Goal: Check status: Check status

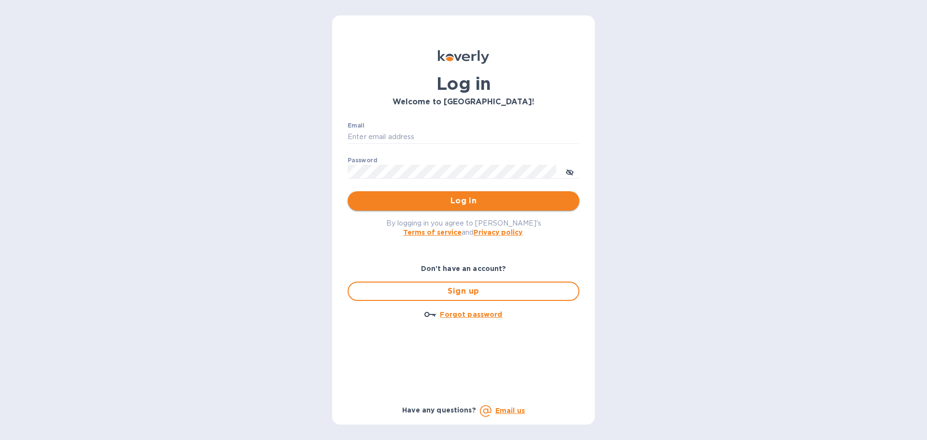
type input "[EMAIL_ADDRESS][DOMAIN_NAME]"
click at [486, 205] on span "Log in" at bounding box center [464, 201] width 216 height 12
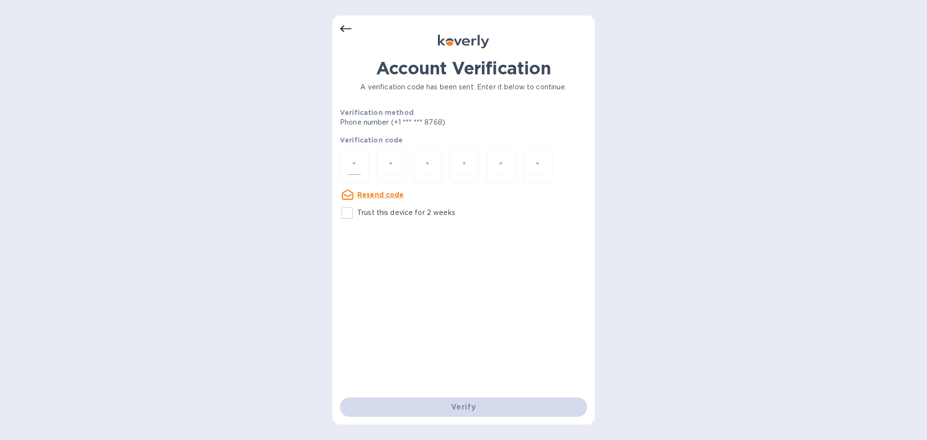
click at [348, 161] on div at bounding box center [354, 166] width 29 height 34
paste input "7"
type input "7"
type input "8"
type input "1"
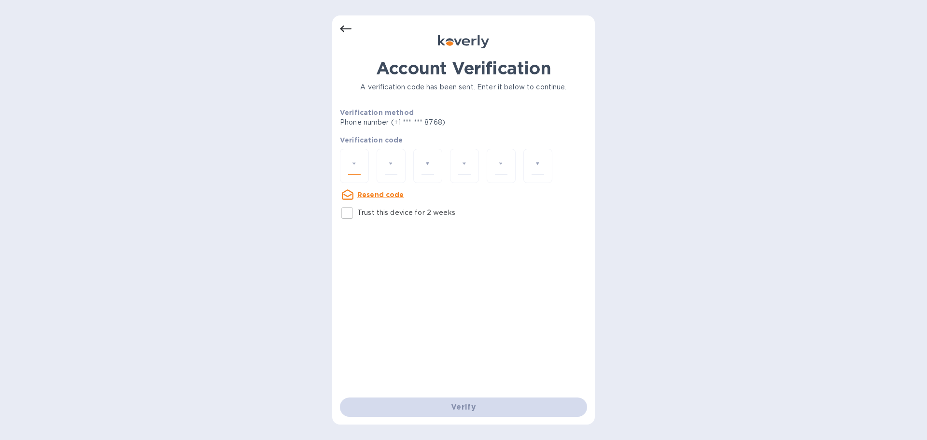
type input "3"
type input "4"
type input "5"
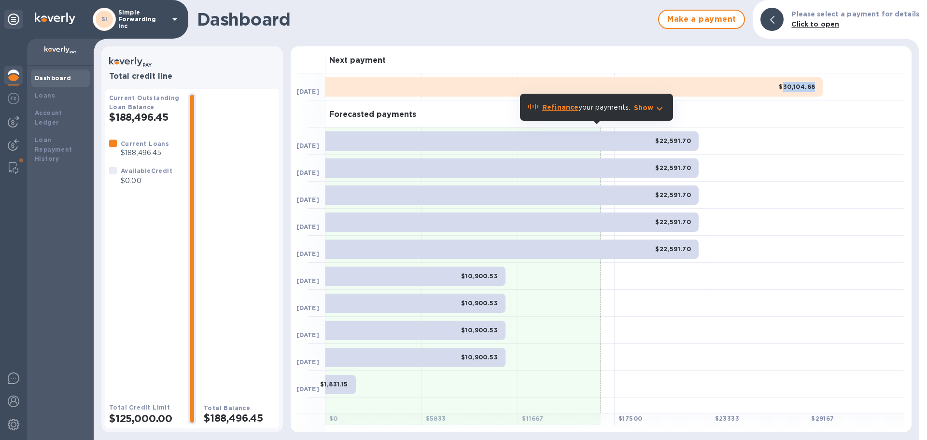
drag, startPoint x: 785, startPoint y: 87, endPoint x: 812, endPoint y: 87, distance: 27.5
click at [812, 87] on div "$30,104.68" at bounding box center [575, 86] width 498 height 19
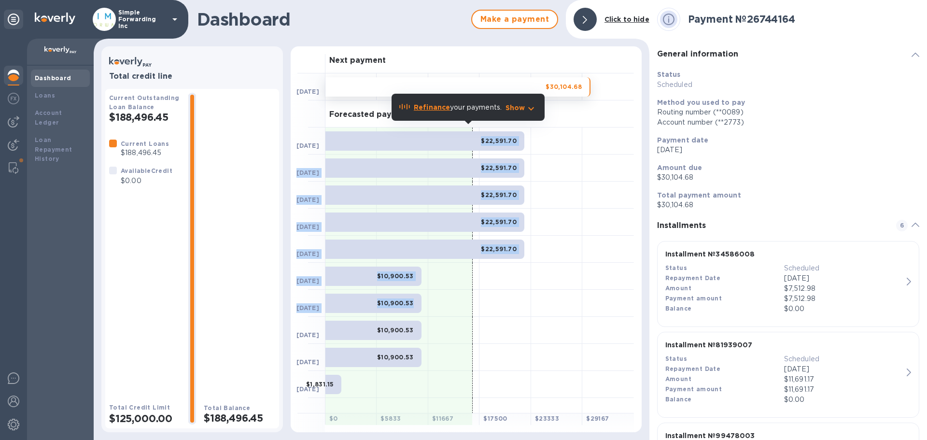
drag, startPoint x: 480, startPoint y: 140, endPoint x: 538, endPoint y: 322, distance: 191.1
click at [537, 316] on div "Next payment Aug 26 $30,104.68 Forecasted payments Sep 2 $22,591.70 Sep 9 $22,5…" at bounding box center [466, 239] width 351 height 386
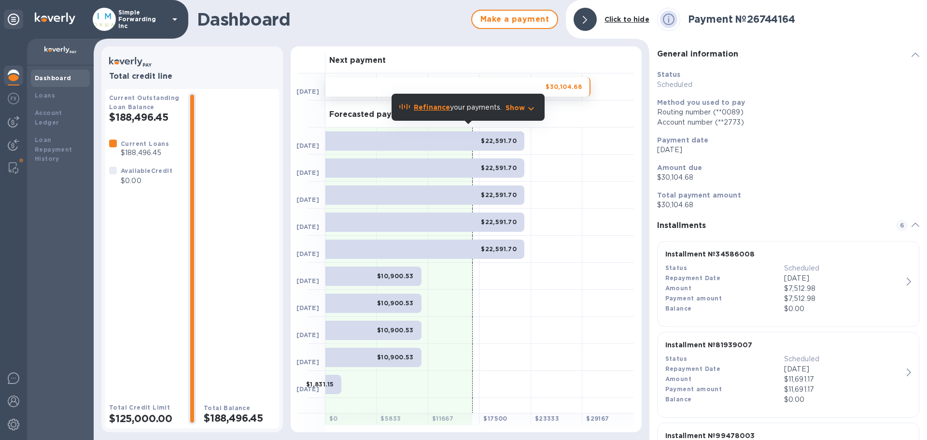
click at [540, 323] on div at bounding box center [556, 330] width 51 height 27
